Goal: Use online tool/utility: Utilize a website feature to perform a specific function

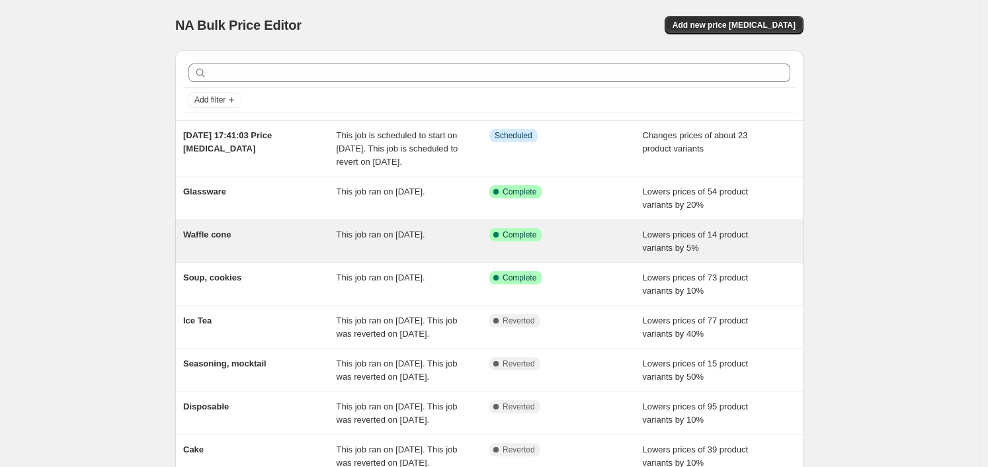
click at [287, 243] on div "Waffle cone" at bounding box center [259, 241] width 153 height 26
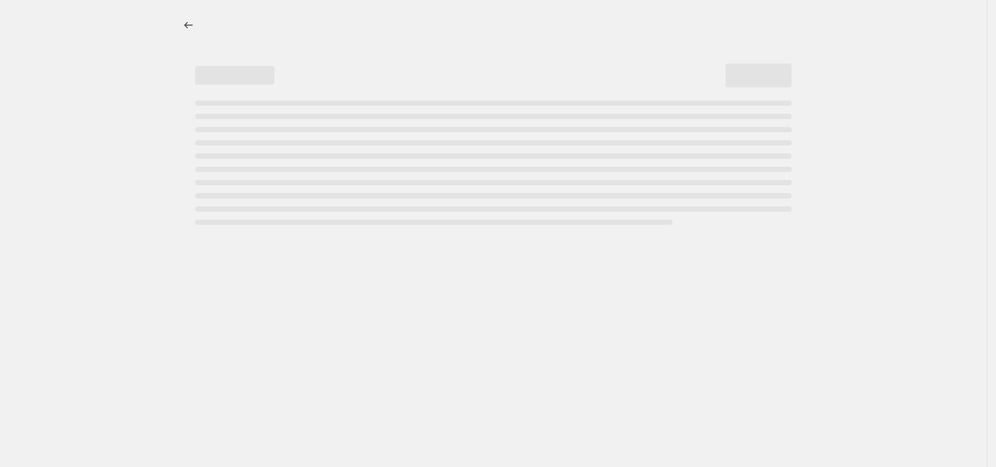
select select "percentage"
select select "collection"
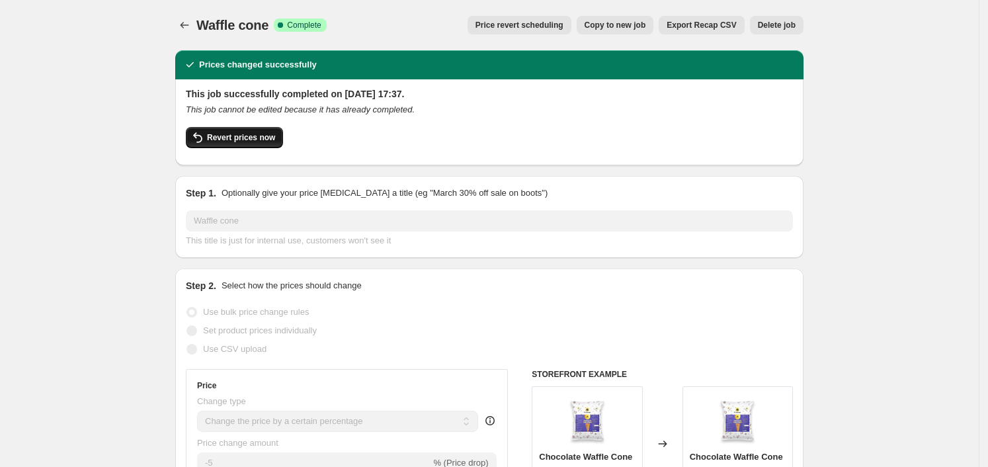
click at [238, 140] on span "Revert prices now" at bounding box center [241, 137] width 68 height 11
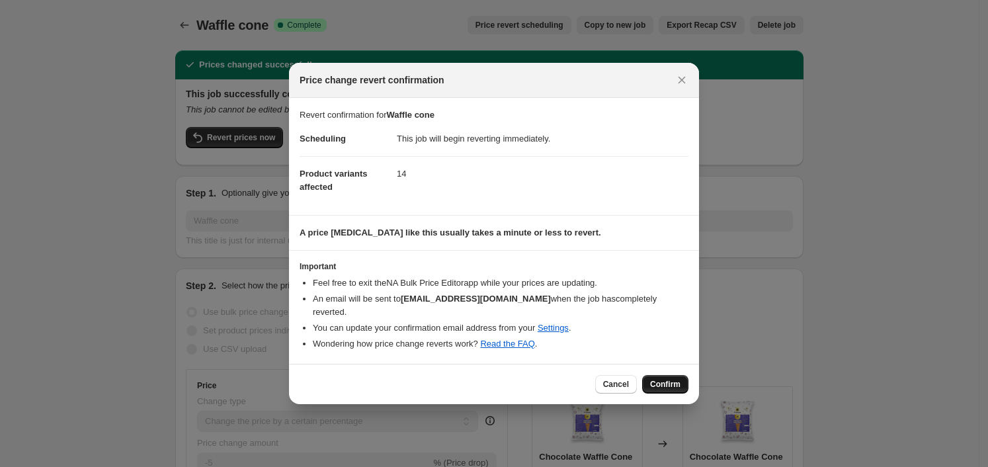
click at [657, 379] on span "Confirm" at bounding box center [665, 384] width 30 height 11
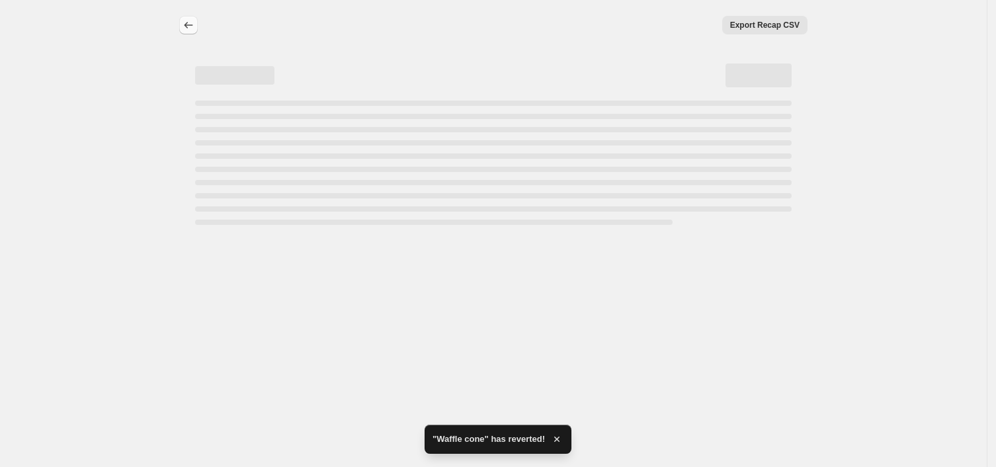
select select "percentage"
select select "collection"
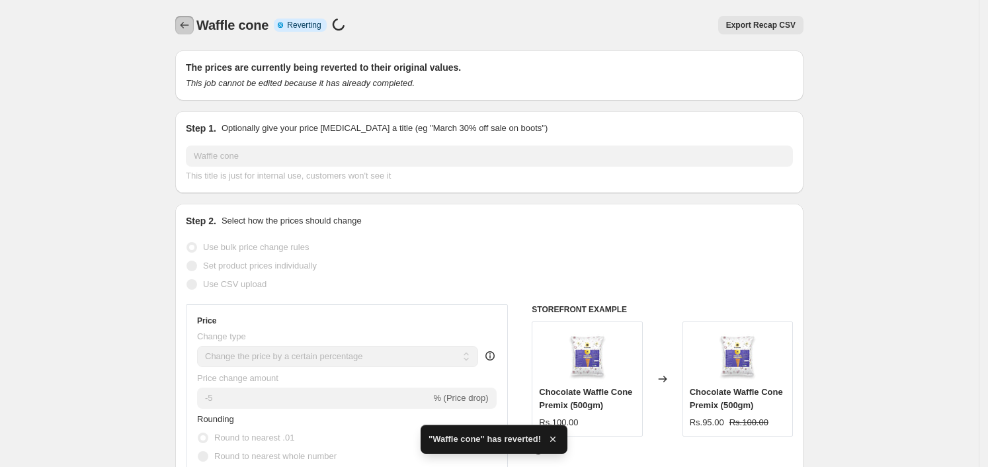
click at [194, 32] on button "Price change jobs" at bounding box center [184, 25] width 19 height 19
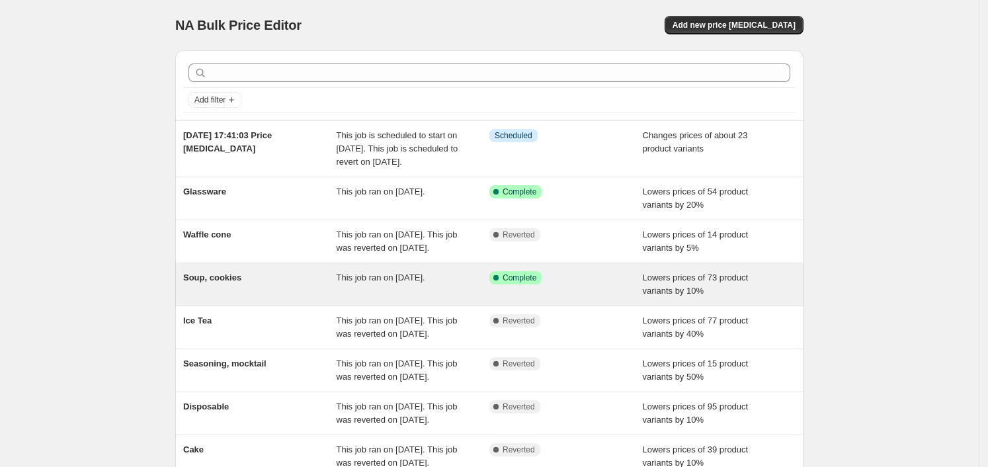
click at [229, 282] on span "Soup, cookies" at bounding box center [212, 277] width 58 height 10
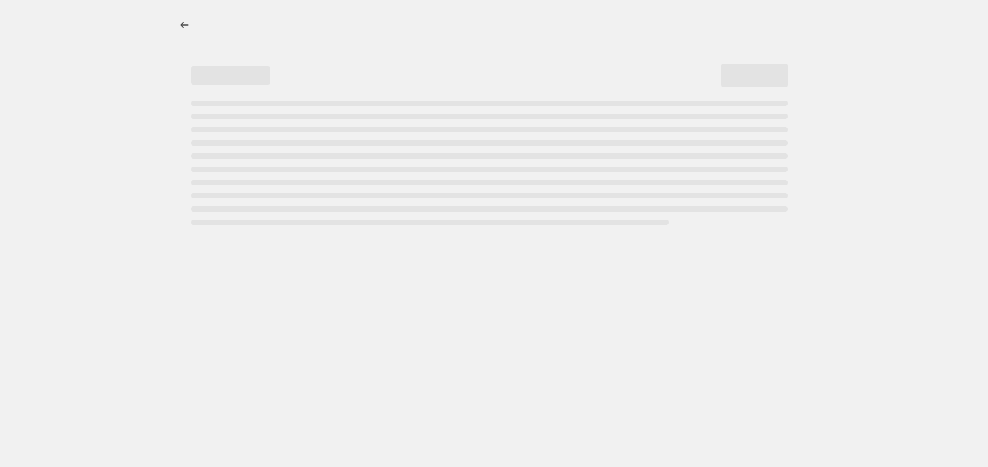
select select "percentage"
select select "collection"
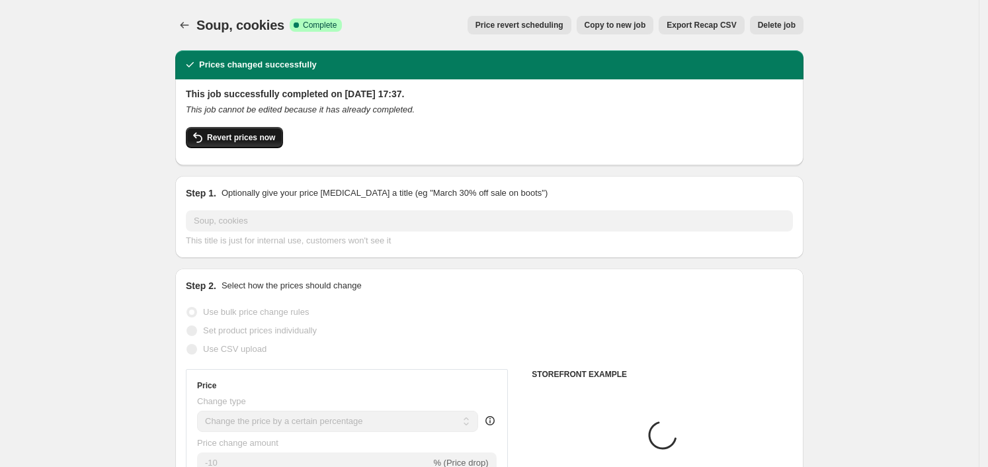
click at [254, 142] on span "Revert prices now" at bounding box center [241, 137] width 68 height 11
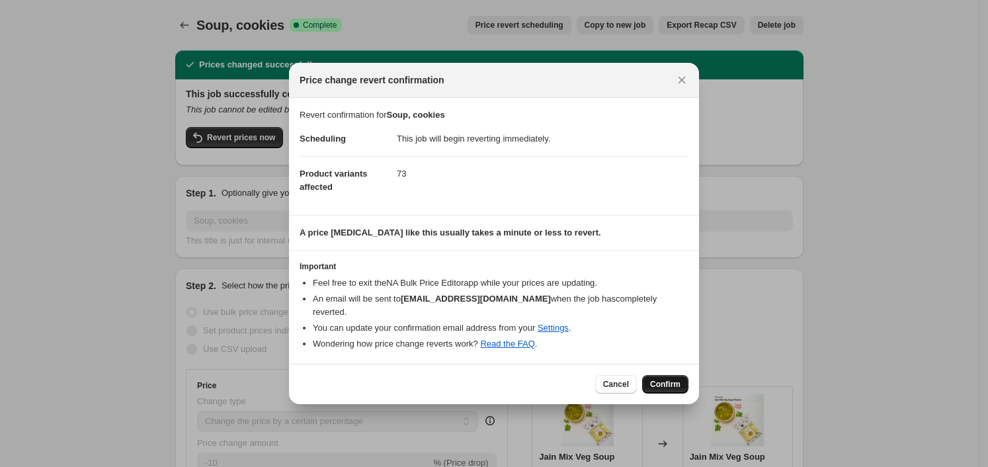
click at [672, 379] on span "Confirm" at bounding box center [665, 384] width 30 height 11
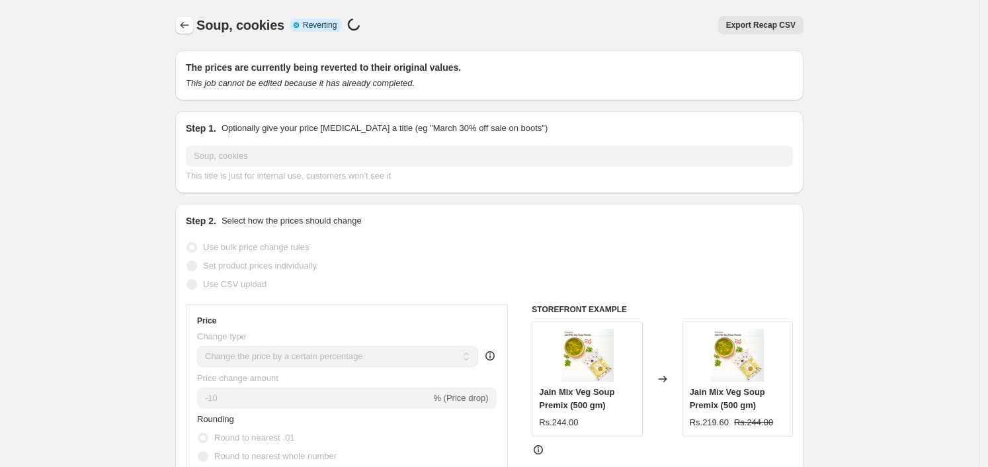
click at [185, 32] on button "Price change jobs" at bounding box center [184, 25] width 19 height 19
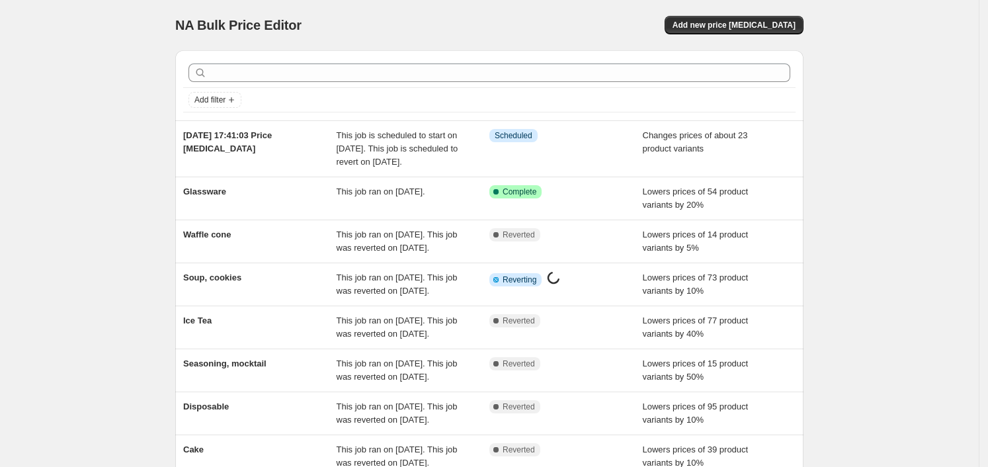
click at [84, 227] on div "NA Bulk Price Editor. This page is ready NA Bulk Price Editor Add new price [ME…" at bounding box center [489, 347] width 978 height 694
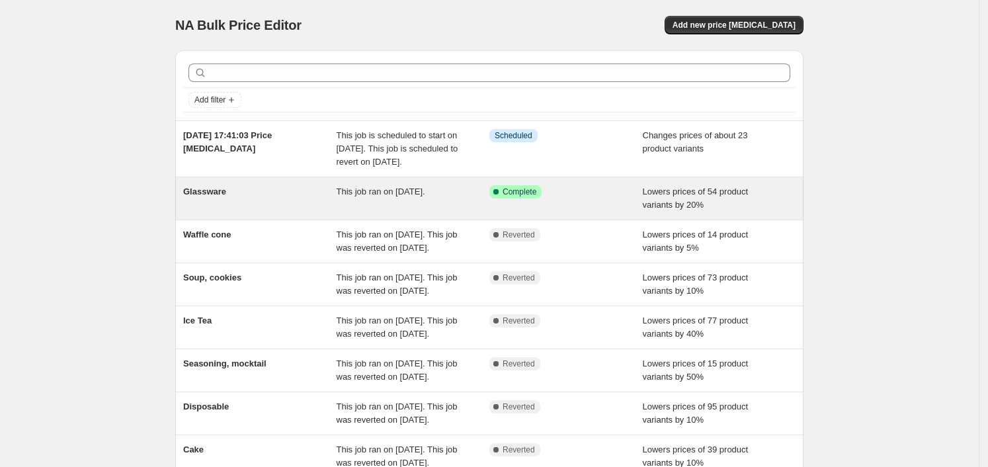
click at [364, 212] on div "This job ran on [DATE]." at bounding box center [412, 198] width 153 height 26
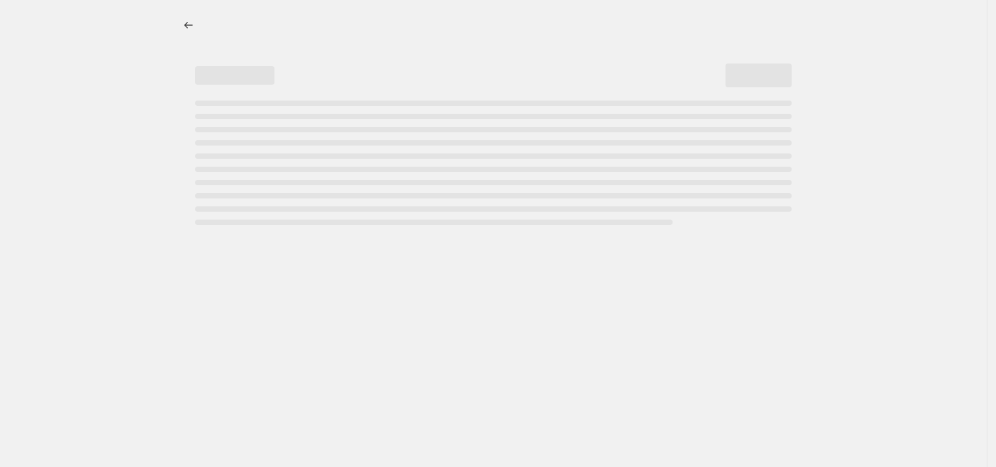
select select "percentage"
select select "collection"
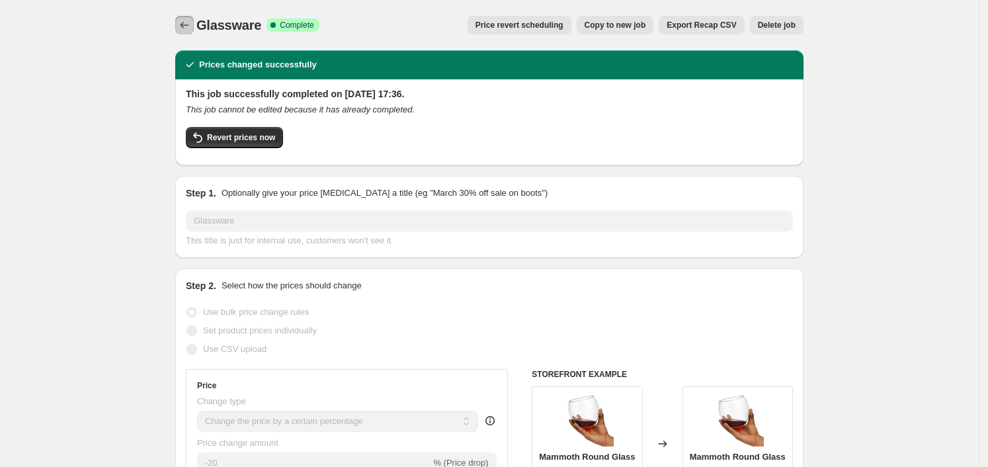
click at [188, 32] on button "Price change jobs" at bounding box center [184, 25] width 19 height 19
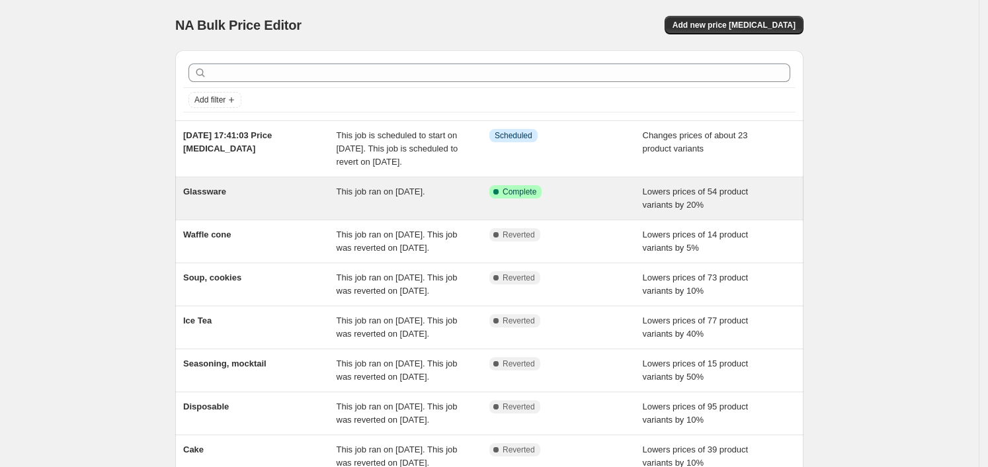
click at [340, 196] on span "This job ran on [DATE]." at bounding box center [380, 191] width 89 height 10
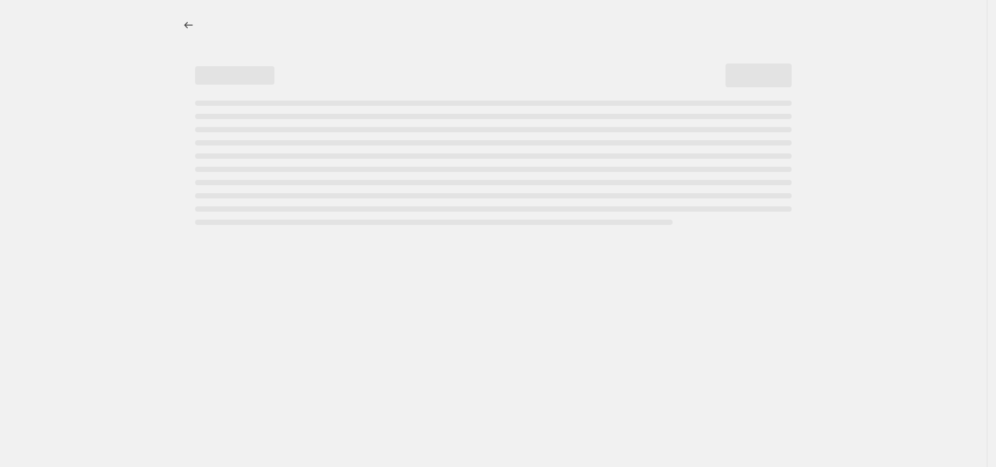
select select "percentage"
select select "collection"
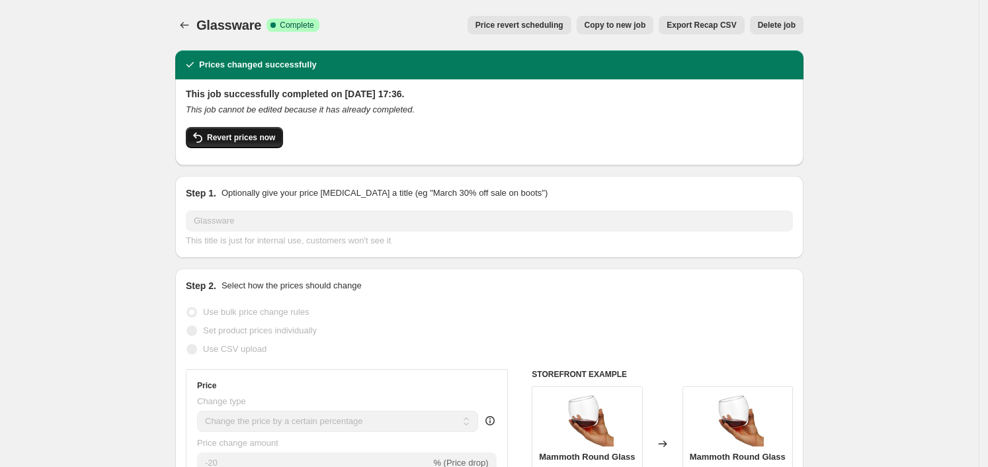
click at [233, 139] on span "Revert prices now" at bounding box center [241, 137] width 68 height 11
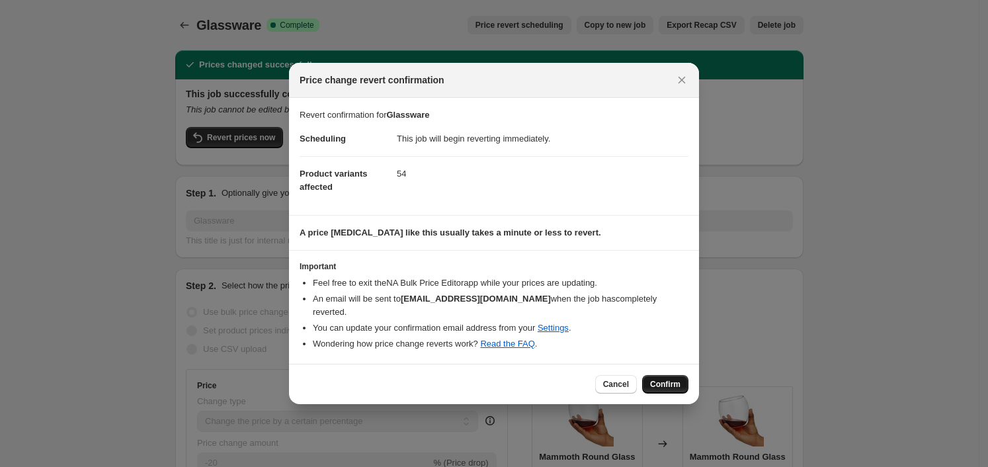
click at [665, 381] on span "Confirm" at bounding box center [665, 384] width 30 height 11
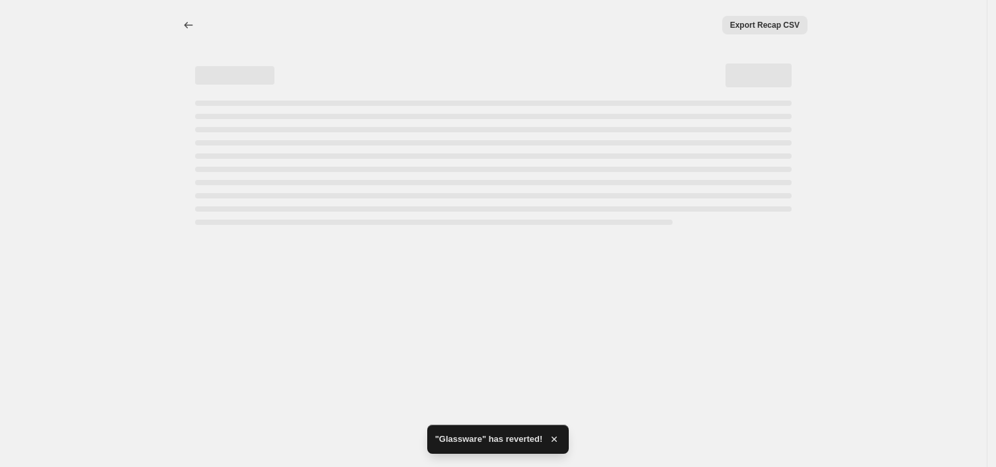
select select "percentage"
select select "collection"
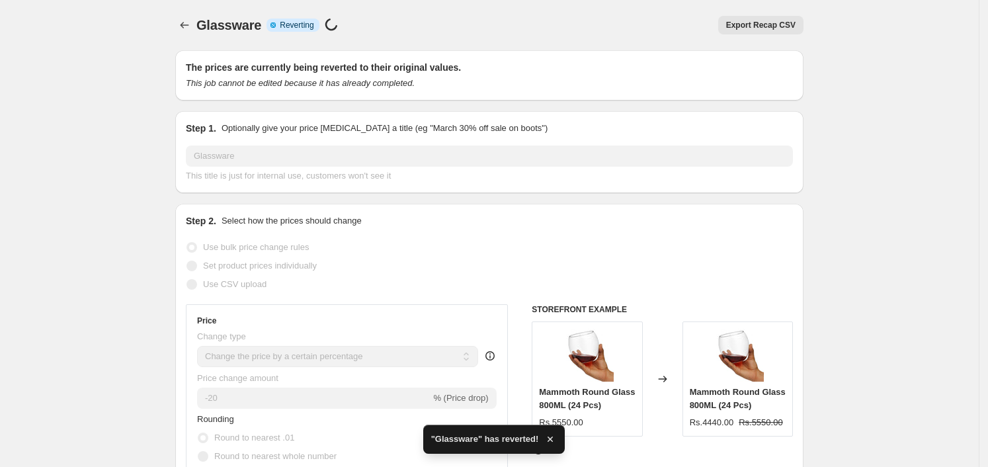
click at [178, 66] on div "The prices are currently being reverted to their original values. This job cann…" at bounding box center [489, 75] width 628 height 50
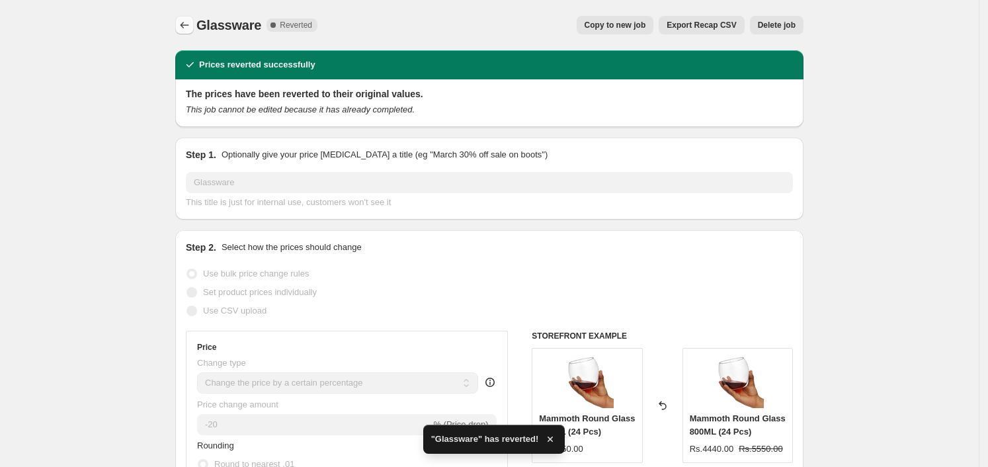
click at [189, 28] on icon "Price change jobs" at bounding box center [184, 25] width 13 height 13
